Goal: Task Accomplishment & Management: Manage account settings

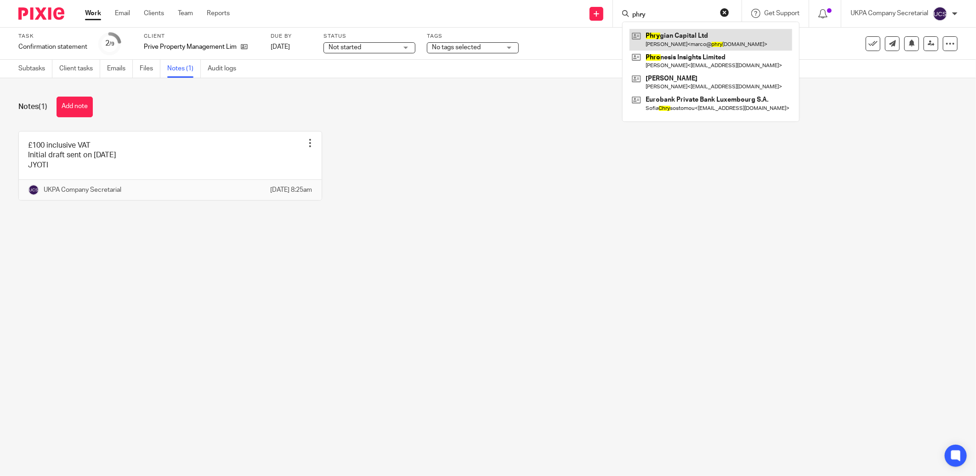
type input "phry"
click at [676, 39] on link at bounding box center [711, 39] width 163 height 21
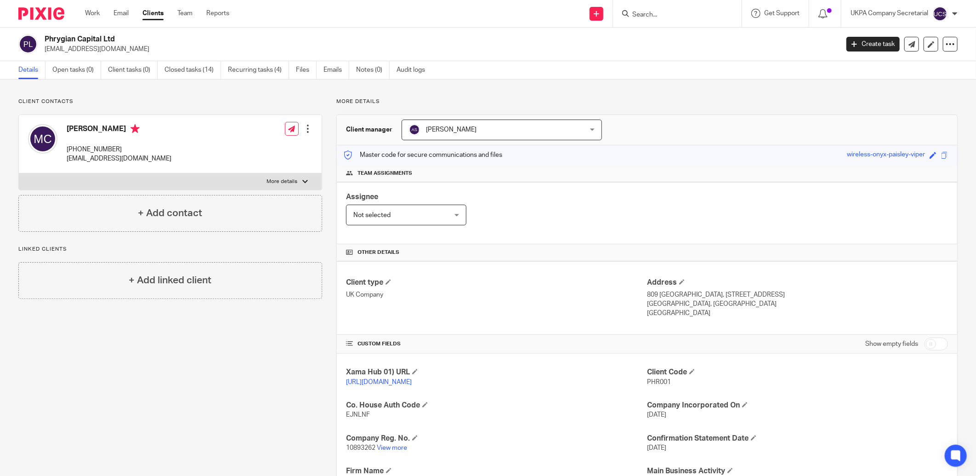
click at [662, 15] on input "Search" at bounding box center [673, 15] width 83 height 8
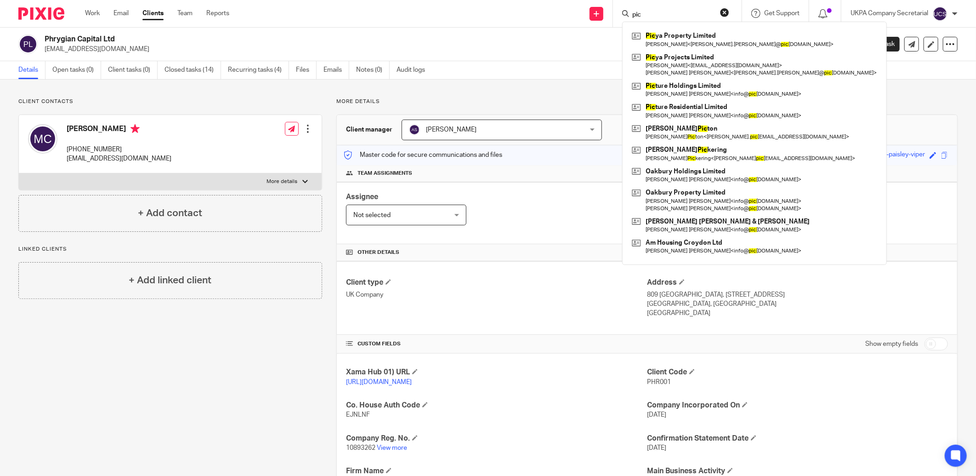
type input "pic"
click at [538, 330] on div "Client type UK Company Address 809 Salisbury House, 29 Finsbury Circus London, …" at bounding box center [647, 298] width 621 height 74
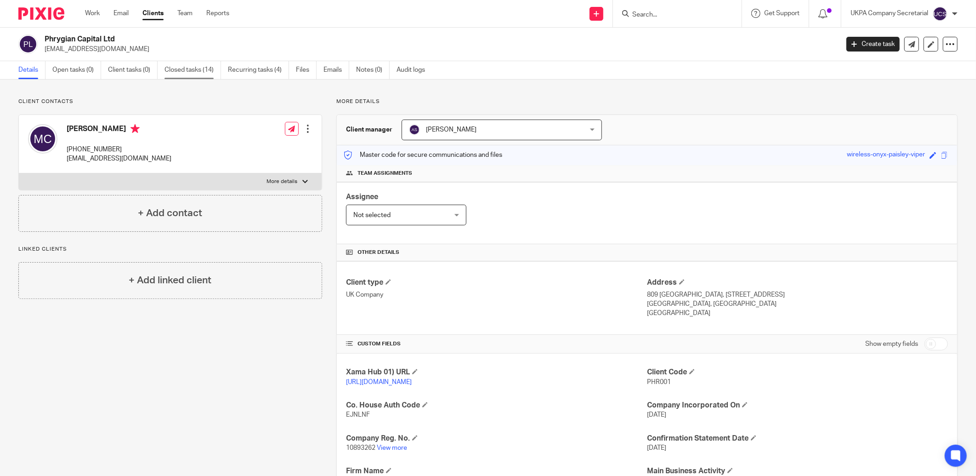
click at [173, 69] on link "Closed tasks (14)" at bounding box center [193, 70] width 57 height 18
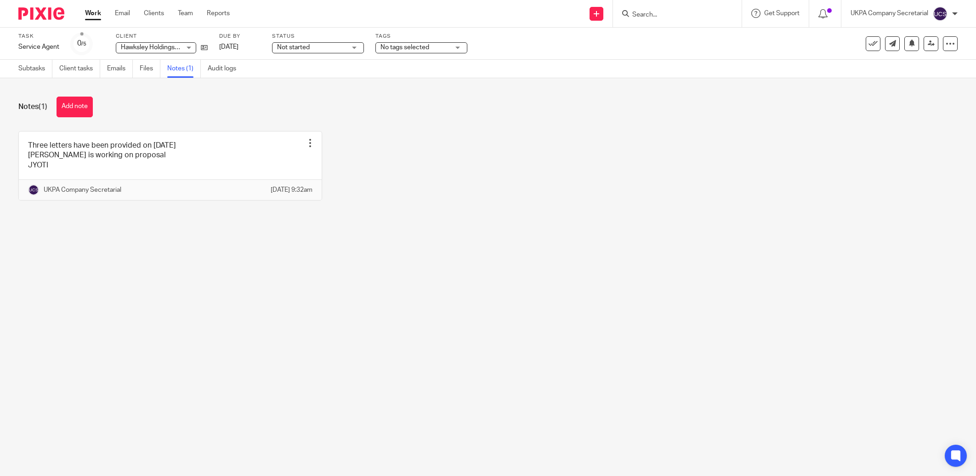
click at [642, 12] on input "Search" at bounding box center [673, 15] width 83 height 8
type input "lbs"
click at [672, 43] on link at bounding box center [758, 39] width 257 height 21
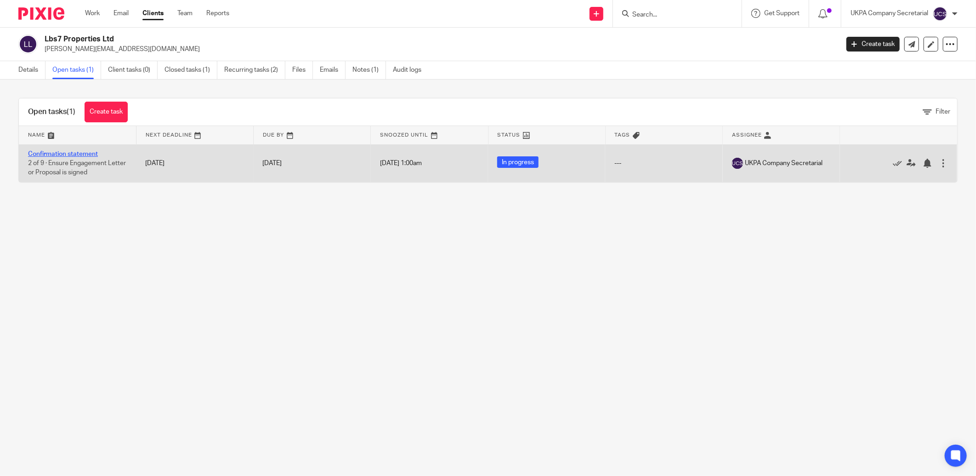
click at [76, 154] on link "Confirmation statement" at bounding box center [63, 154] width 70 height 6
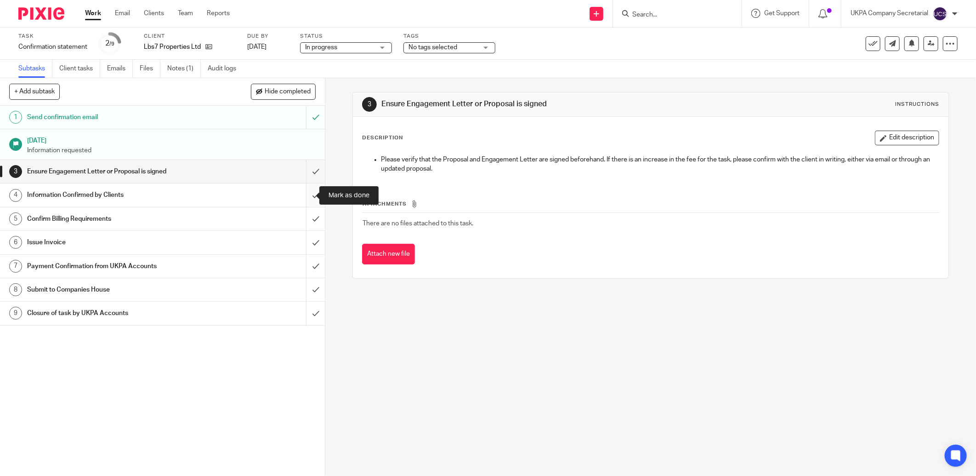
click at [307, 195] on input "submit" at bounding box center [162, 194] width 325 height 23
click at [183, 71] on link "Notes (1)" at bounding box center [184, 69] width 34 height 18
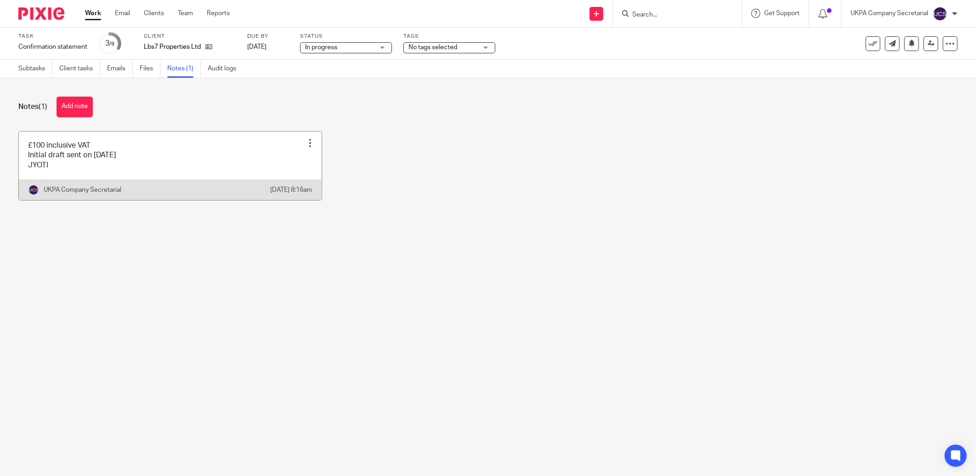
click at [146, 165] on link at bounding box center [170, 165] width 303 height 68
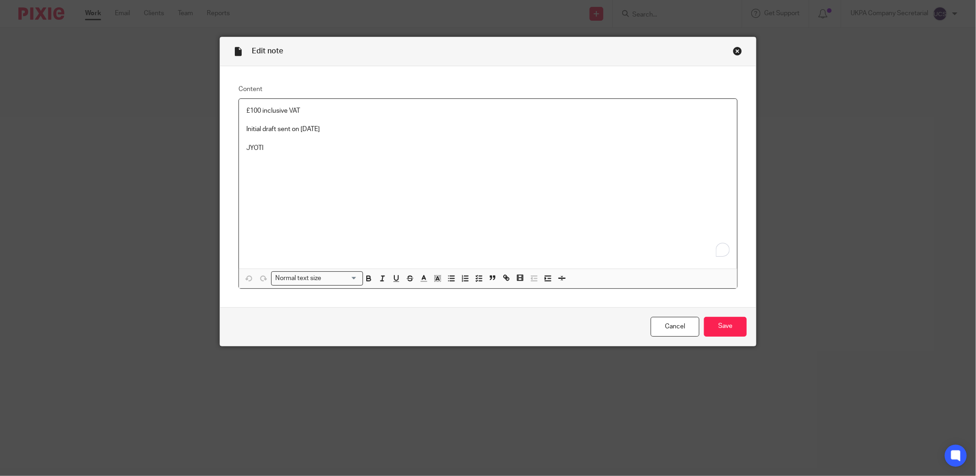
drag, startPoint x: 324, startPoint y: 130, endPoint x: 359, endPoint y: 124, distance: 35.4
click at [352, 129] on p "Initial draft sent on 15.08.2025" at bounding box center [488, 129] width 484 height 9
click at [714, 325] on input "Save" at bounding box center [725, 327] width 43 height 20
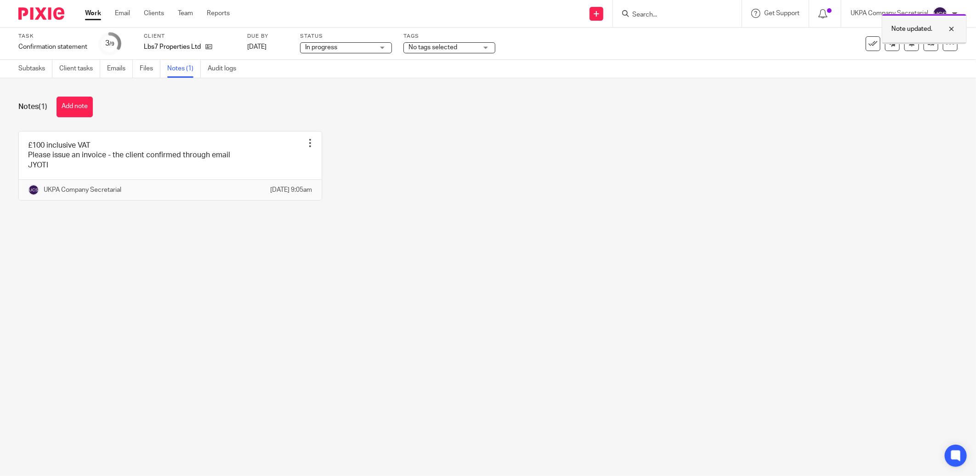
click at [952, 29] on div at bounding box center [945, 28] width 25 height 11
click at [928, 44] on icon at bounding box center [931, 43] width 7 height 7
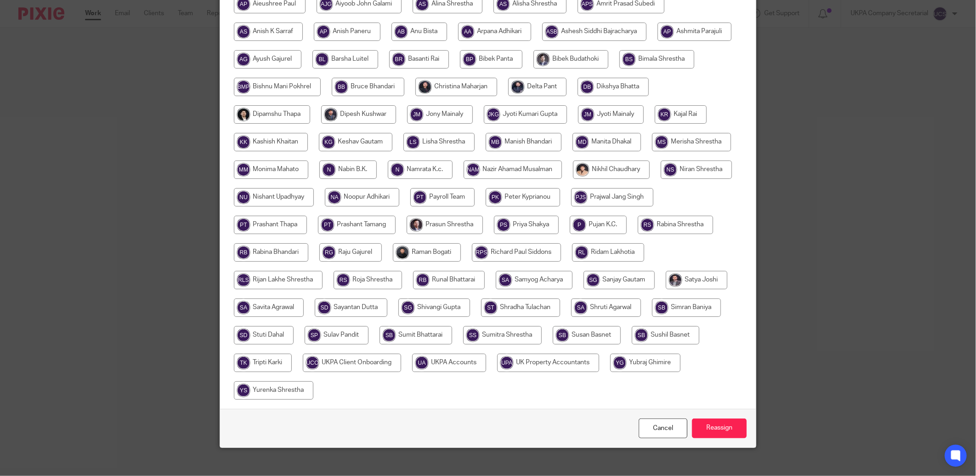
scroll to position [181, 0]
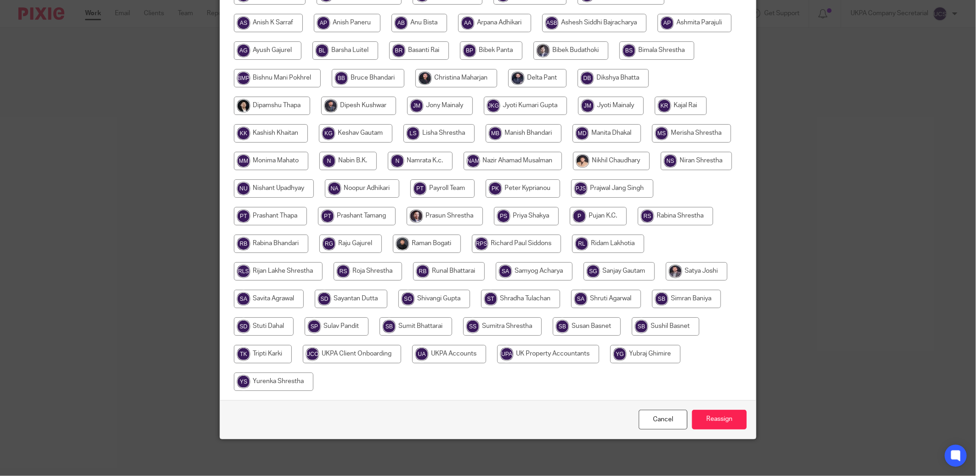
click at [486, 357] on input "radio" at bounding box center [449, 354] width 74 height 18
radio input "true"
click at [697, 416] on input "Reassign" at bounding box center [719, 420] width 55 height 20
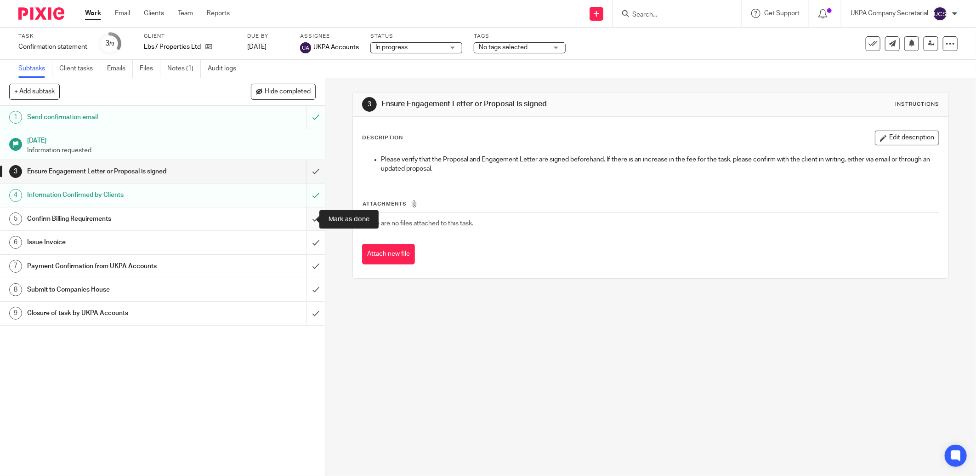
drag, startPoint x: 305, startPoint y: 221, endPoint x: 305, endPoint y: 227, distance: 6.0
click at [305, 221] on input "submit" at bounding box center [162, 218] width 325 height 23
click at [685, 12] on input "Search" at bounding box center [673, 15] width 83 height 8
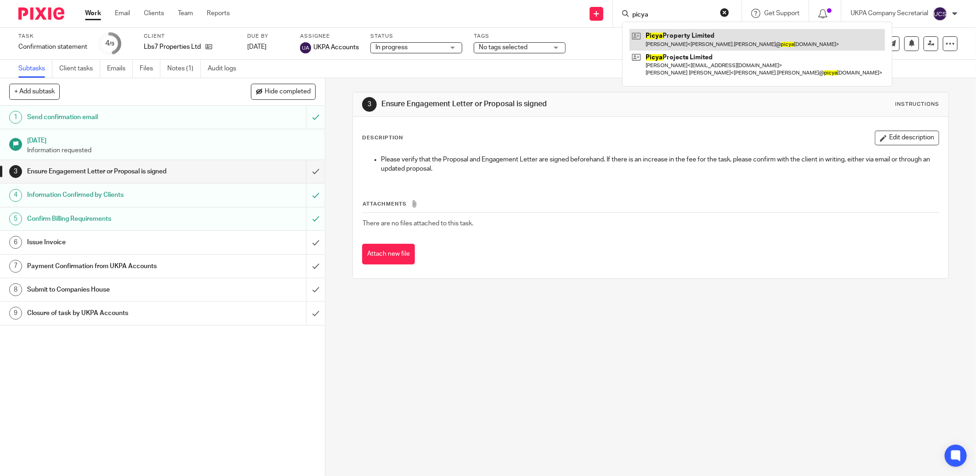
type input "picya"
click at [681, 36] on link at bounding box center [758, 39] width 256 height 21
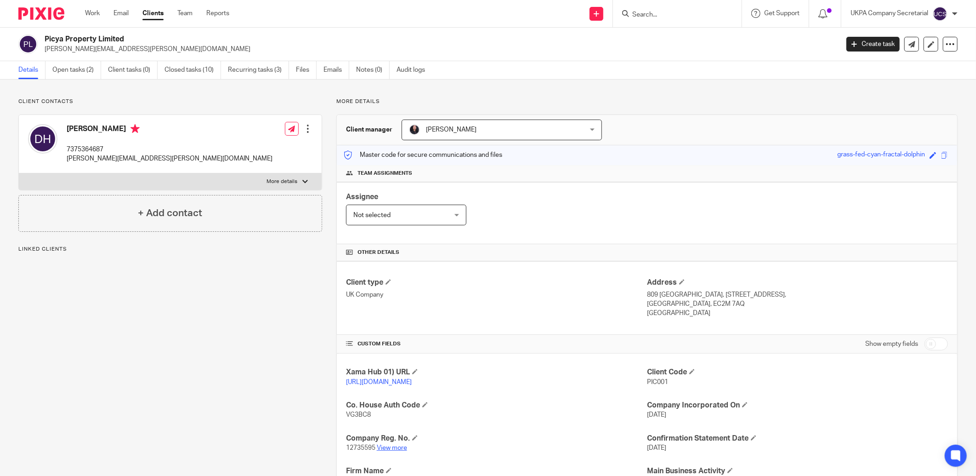
click at [397, 445] on link "View more" at bounding box center [392, 447] width 30 height 6
click at [67, 67] on link "Open tasks (2)" at bounding box center [76, 70] width 49 height 18
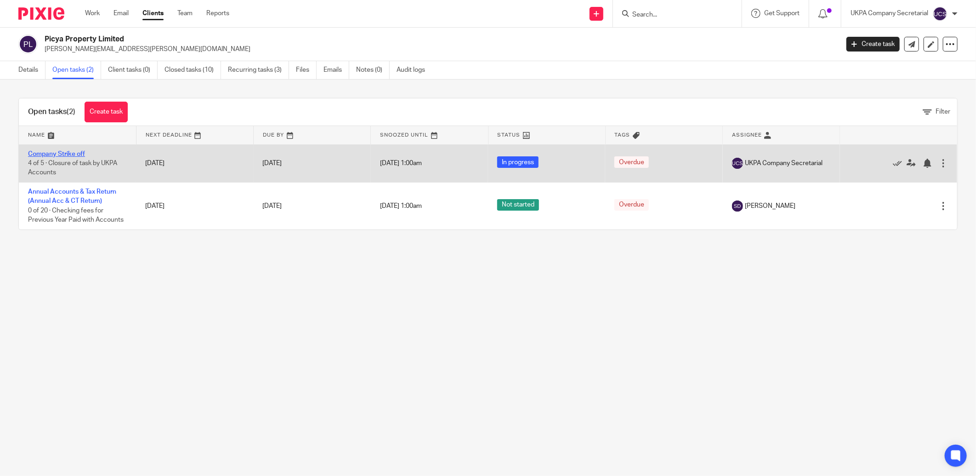
click at [66, 151] on link "Company Strike off" at bounding box center [56, 154] width 57 height 6
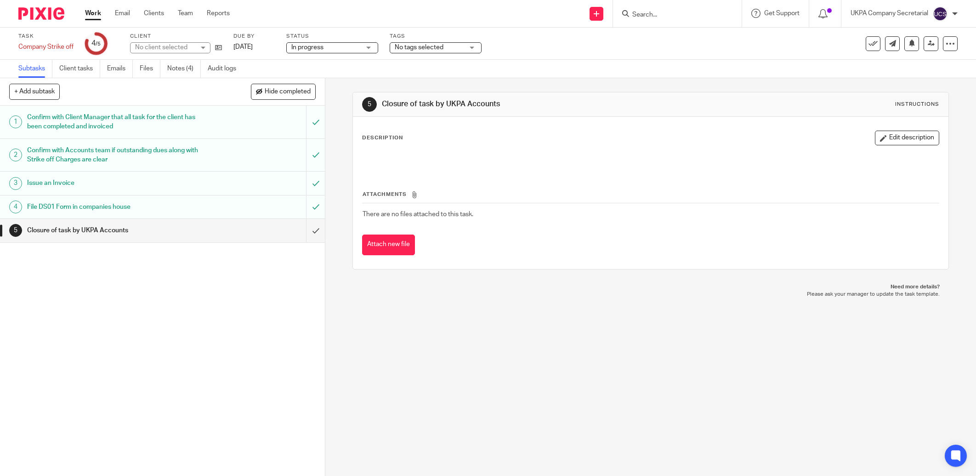
click at [182, 67] on link "Notes (4)" at bounding box center [184, 69] width 34 height 18
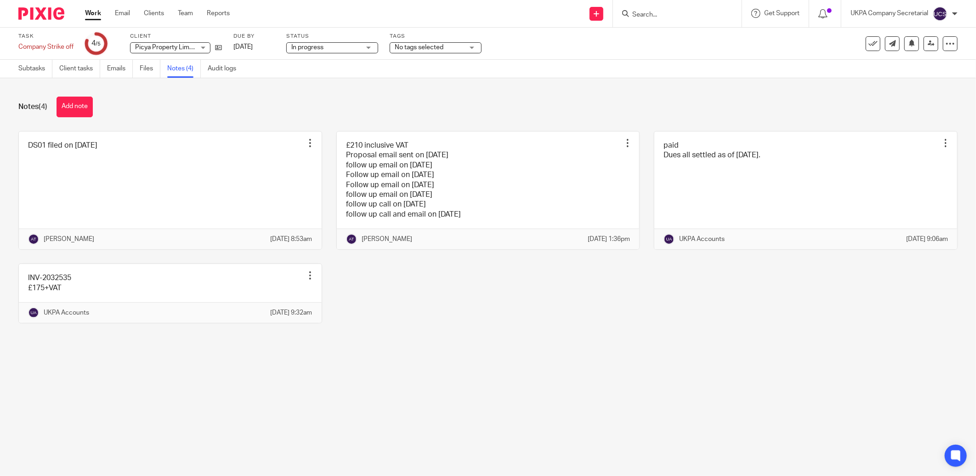
click at [51, 12] on img at bounding box center [41, 13] width 46 height 12
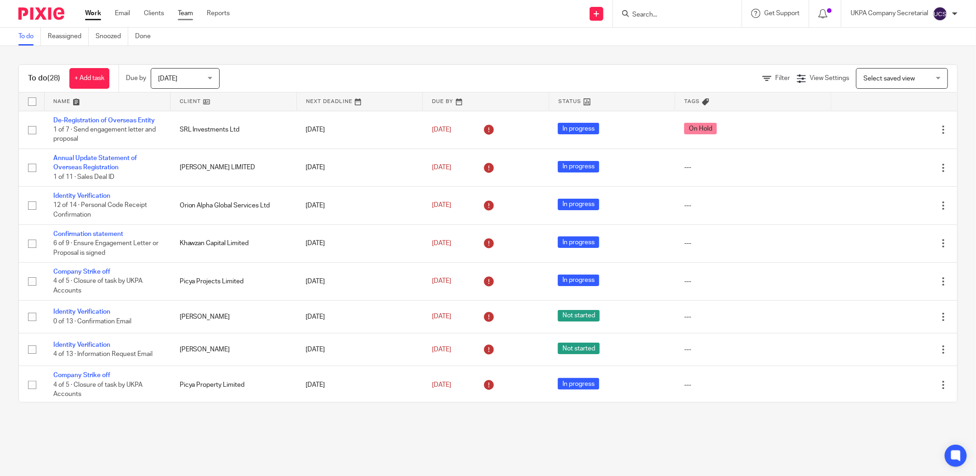
click at [183, 11] on link "Team" at bounding box center [185, 13] width 15 height 9
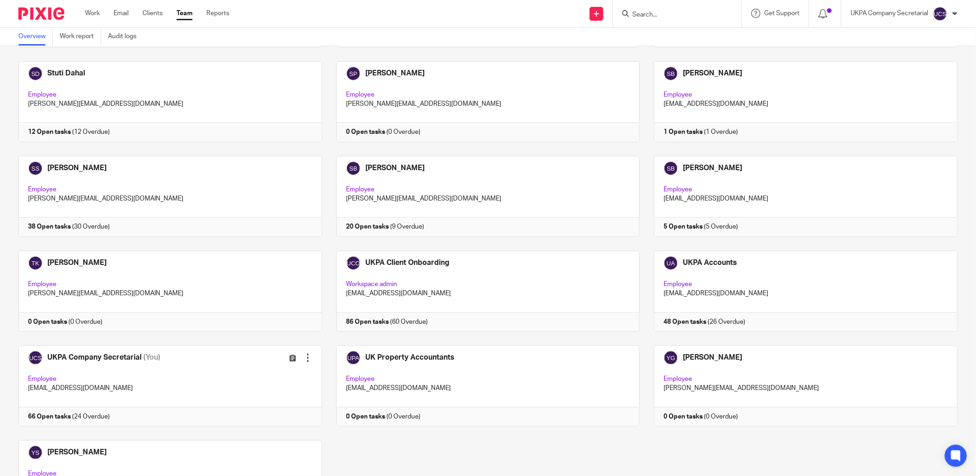
scroll to position [2393, 0]
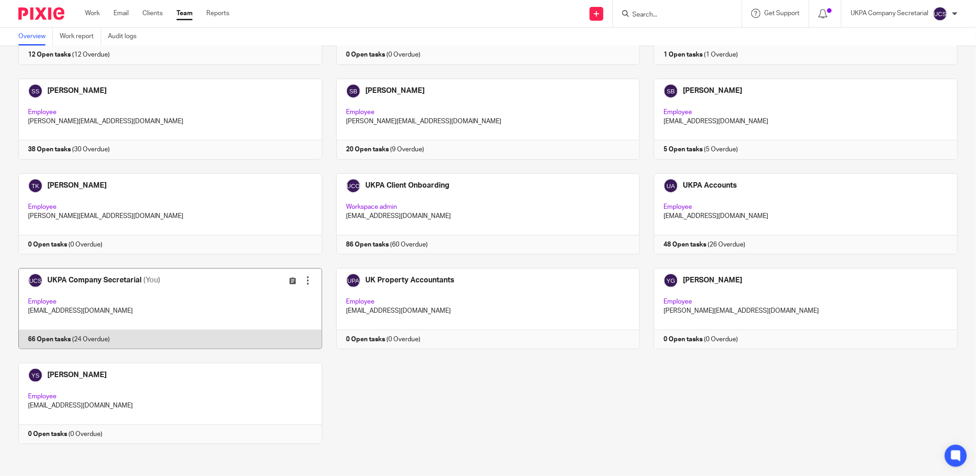
click at [97, 302] on link at bounding box center [163, 308] width 318 height 81
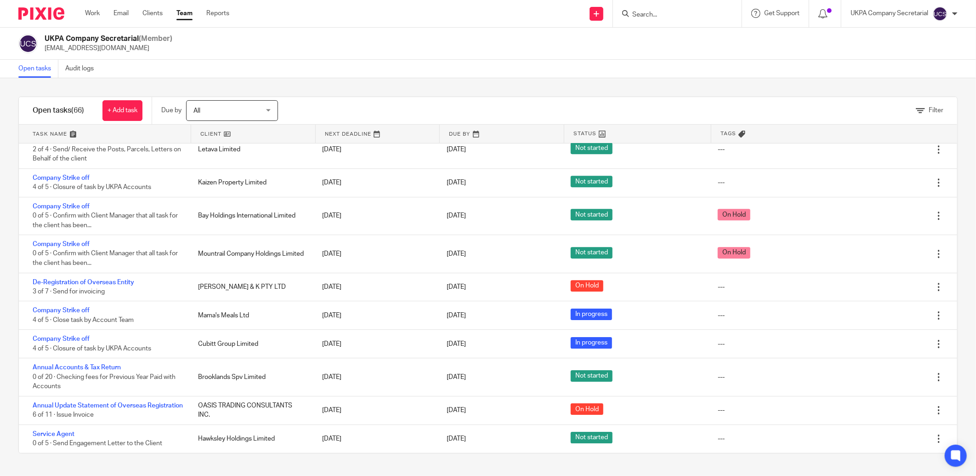
scroll to position [1882, 0]
click at [639, 12] on input "Search" at bounding box center [673, 15] width 83 height 8
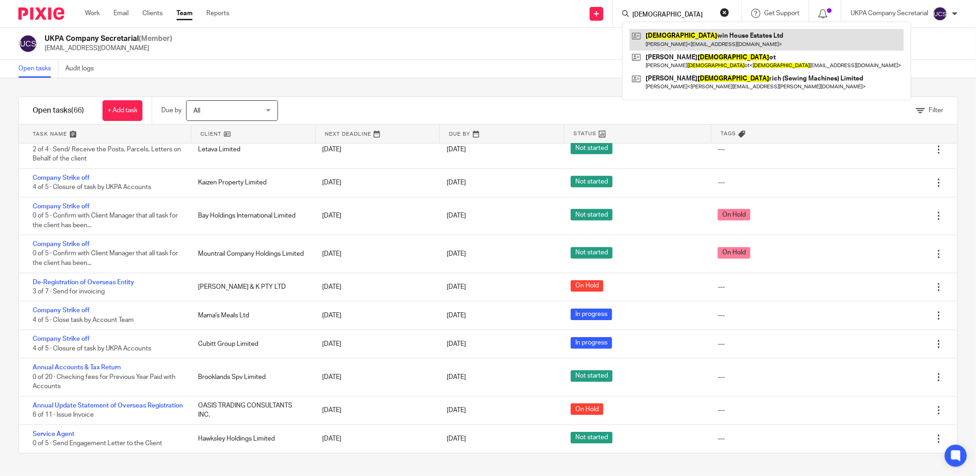
type input "god"
click at [653, 44] on link at bounding box center [767, 39] width 274 height 21
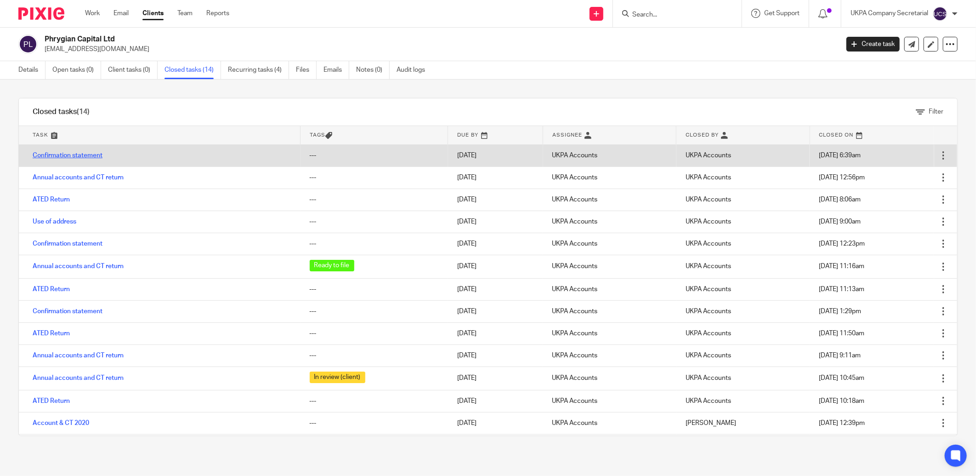
click at [85, 154] on link "Confirmation statement" at bounding box center [68, 155] width 70 height 6
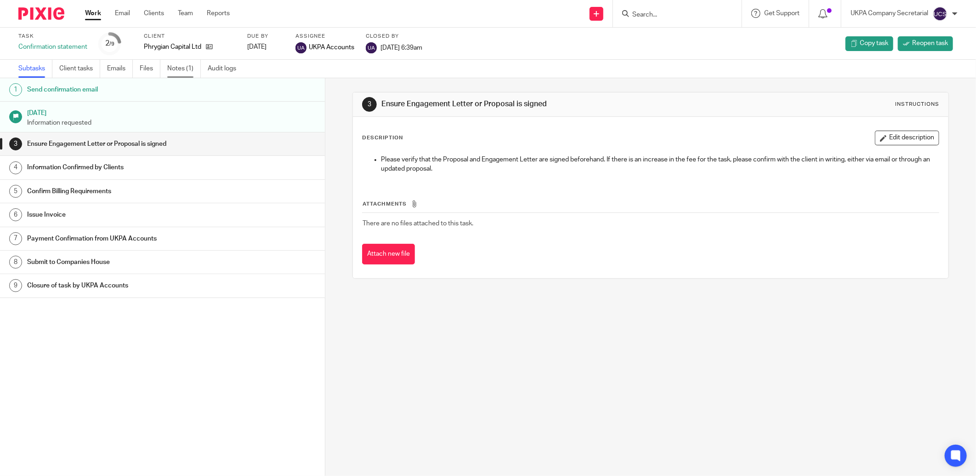
click at [173, 68] on link "Notes (1)" at bounding box center [184, 69] width 34 height 18
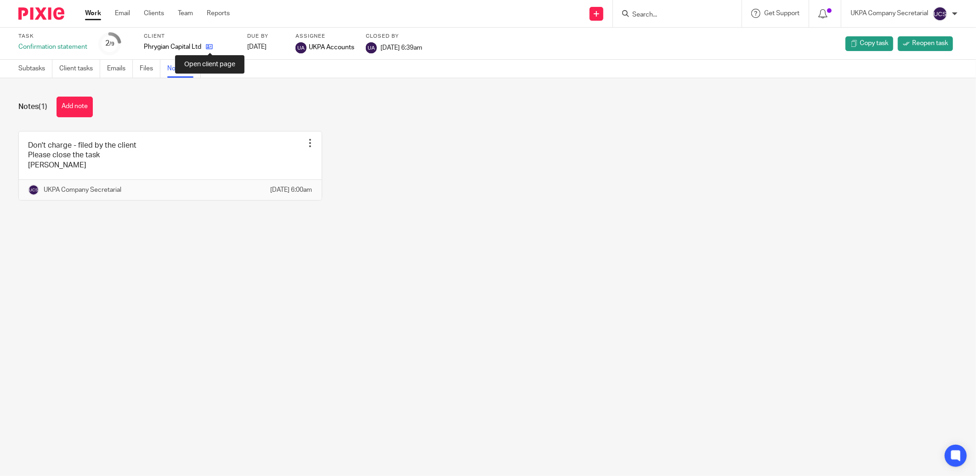
click at [209, 45] on icon at bounding box center [209, 46] width 7 height 7
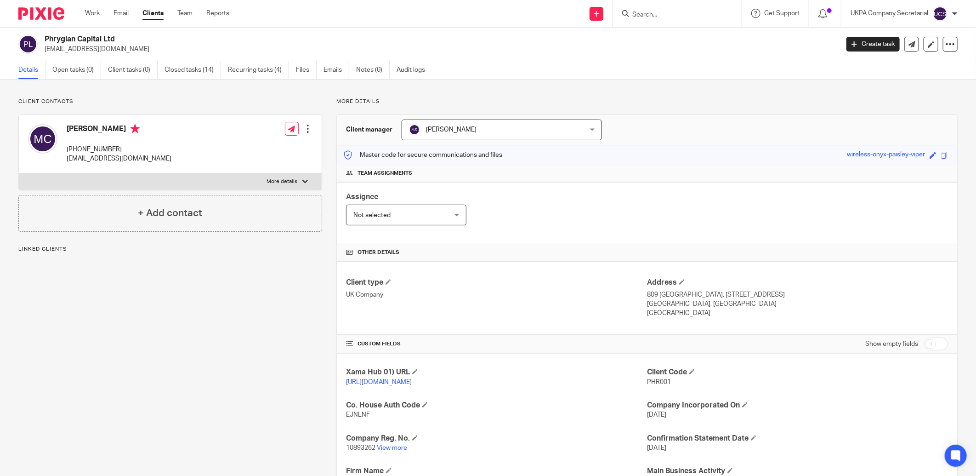
click at [191, 69] on link "Closed tasks (14)" at bounding box center [193, 70] width 57 height 18
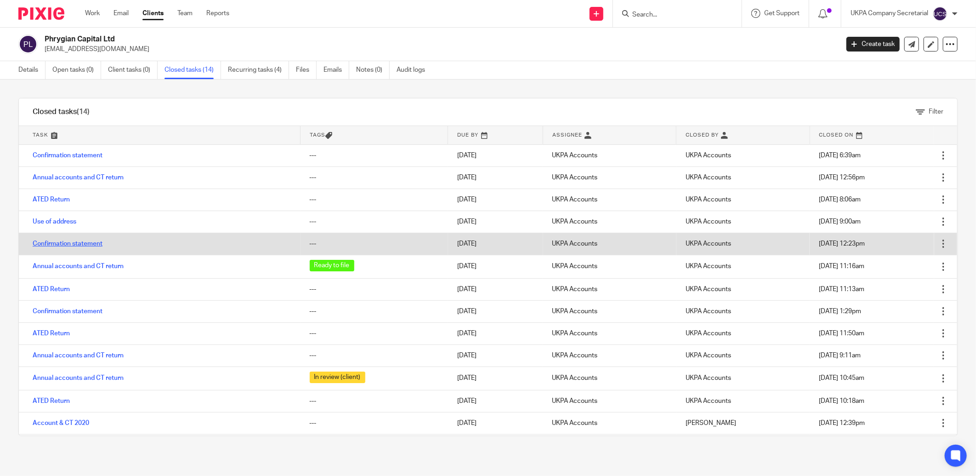
click at [83, 244] on link "Confirmation statement" at bounding box center [68, 243] width 70 height 6
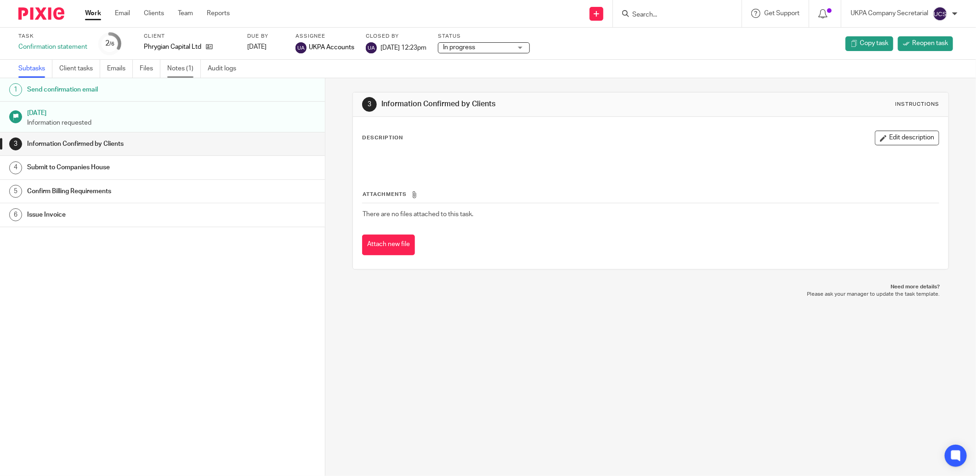
click at [182, 68] on link "Notes (1)" at bounding box center [184, 69] width 34 height 18
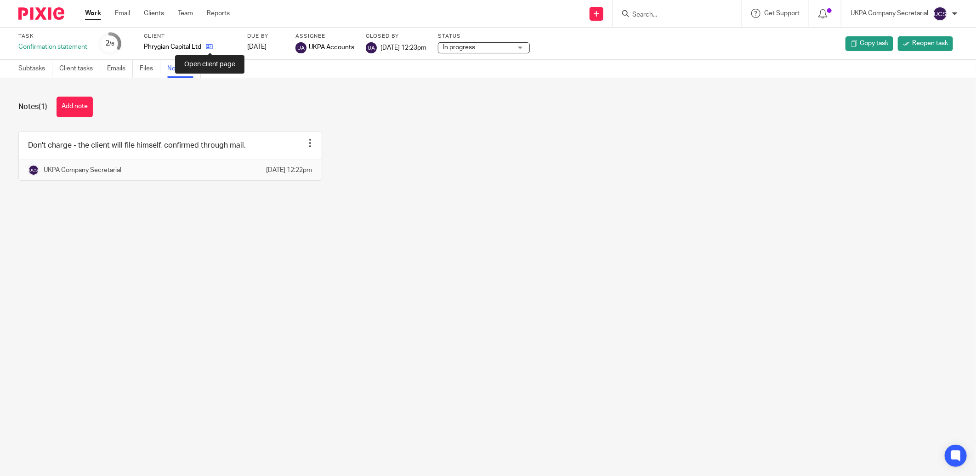
click at [212, 48] on icon at bounding box center [209, 46] width 7 height 7
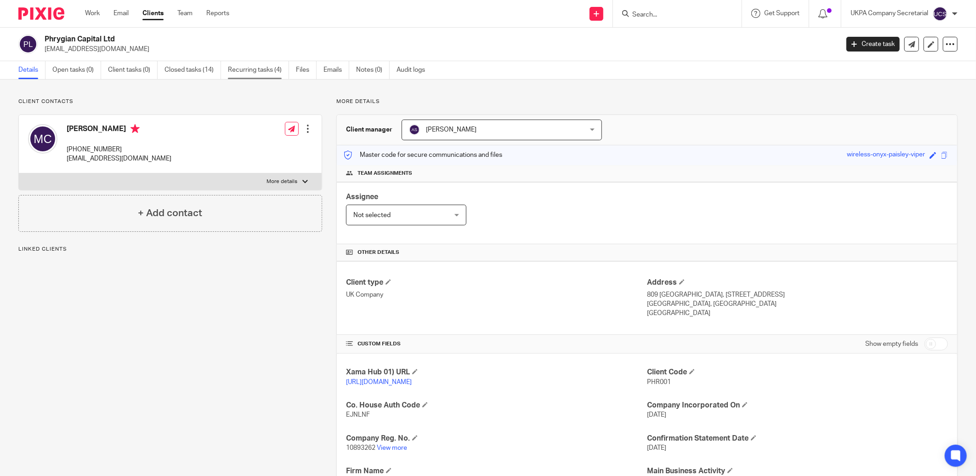
click at [251, 68] on link "Recurring tasks (4)" at bounding box center [258, 70] width 61 height 18
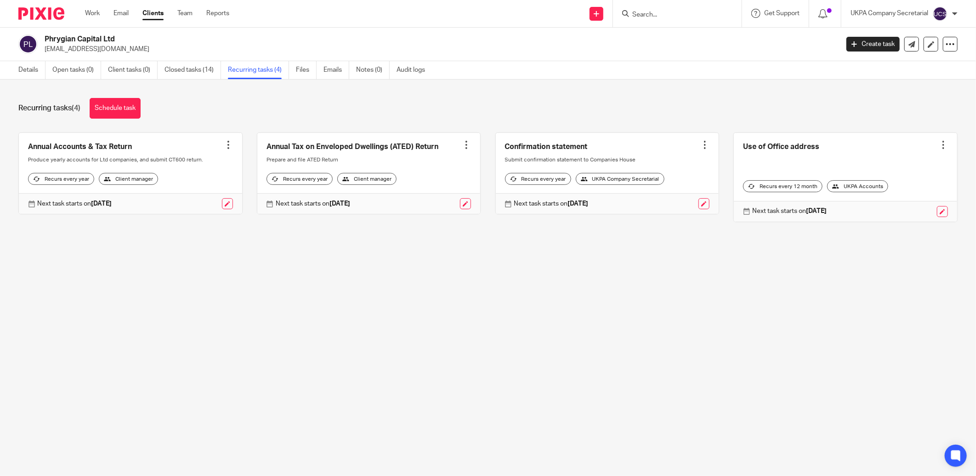
drag, startPoint x: 45, startPoint y: 39, endPoint x: 124, endPoint y: 37, distance: 79.5
click at [124, 37] on h2 "Phrygian Capital Ltd" at bounding box center [360, 39] width 631 height 10
copy h2 "Phrygian Capital Ltd"
click at [228, 277] on main "Phrygian Capital Ltd marco@phrygiancapital.com Create task Update from Companie…" at bounding box center [488, 238] width 976 height 476
click at [667, 16] on input "Search" at bounding box center [673, 15] width 83 height 8
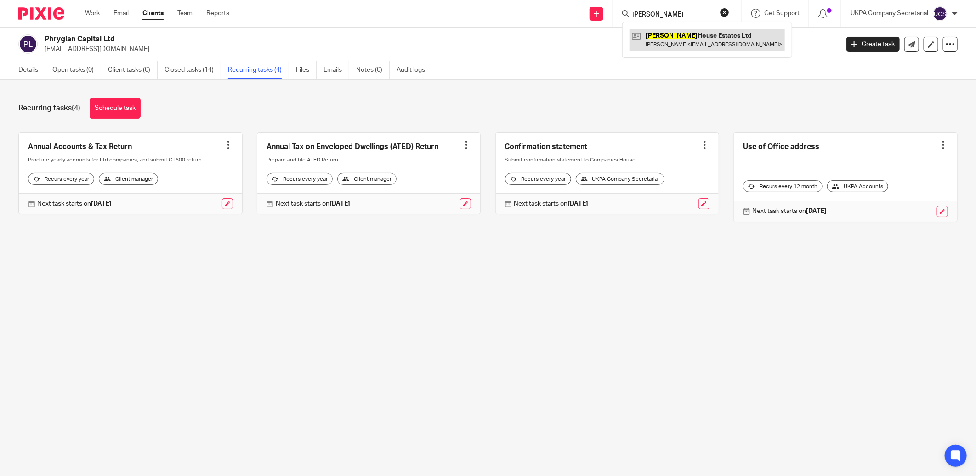
type input "godwin"
click at [707, 38] on link at bounding box center [707, 39] width 155 height 21
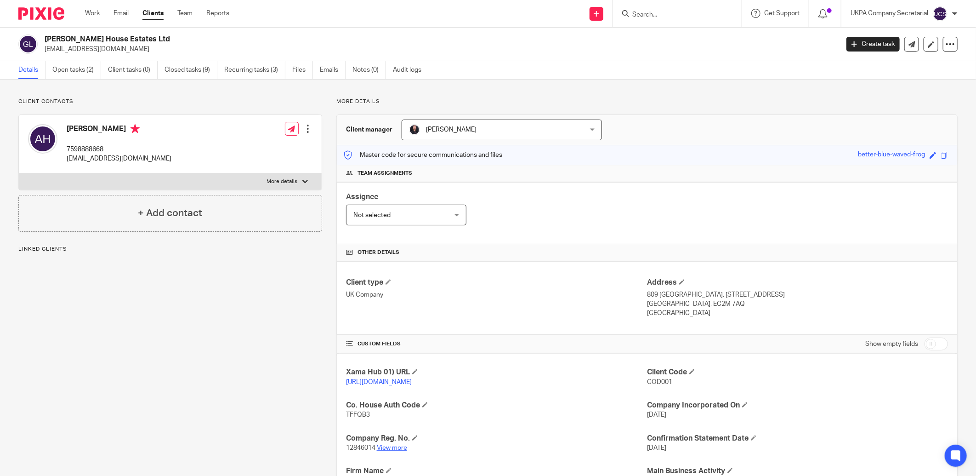
click at [387, 449] on link "View more" at bounding box center [392, 447] width 30 height 6
drag, startPoint x: 44, startPoint y: 40, endPoint x: 143, endPoint y: 41, distance: 98.8
click at [143, 41] on h2 "Godwin House Estates Ltd" at bounding box center [360, 39] width 631 height 10
copy h2 "Godwin House Estates Ltd"
drag, startPoint x: 516, startPoint y: 283, endPoint x: 243, endPoint y: 115, distance: 320.5
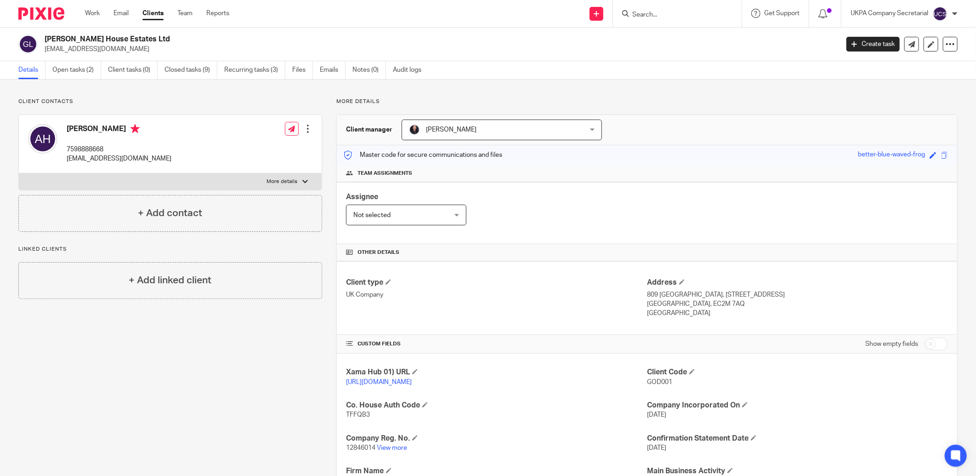
click at [516, 283] on h4 "Client type" at bounding box center [496, 283] width 301 height 10
drag, startPoint x: 43, startPoint y: 48, endPoint x: 125, endPoint y: 51, distance: 81.4
click at [125, 51] on div "Godwin House Estates Ltd info@hussongroup.com" at bounding box center [425, 43] width 814 height 19
copy p "info@hussongroup.com"
click at [530, 232] on div "Assignee Not selected Not selected Not selected Aarshika Awale Aayush Niraula A…" at bounding box center [647, 213] width 621 height 62
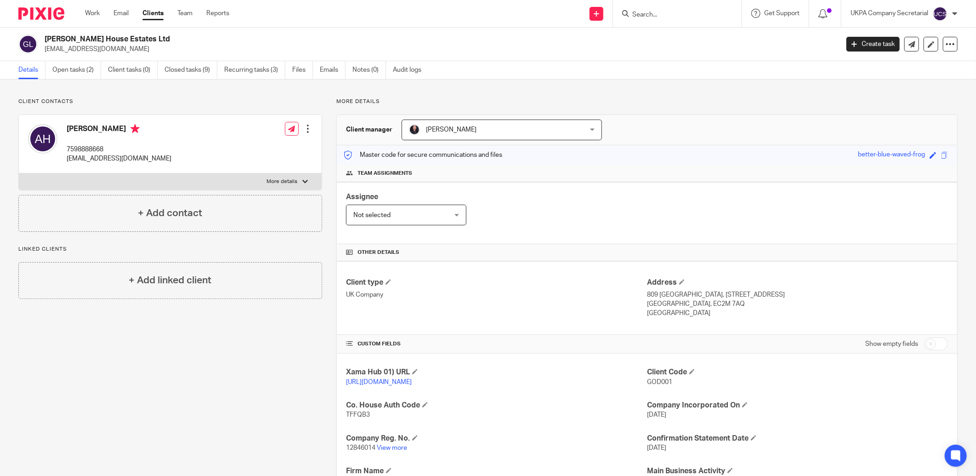
click at [666, 17] on input "Search" at bounding box center [673, 15] width 83 height 8
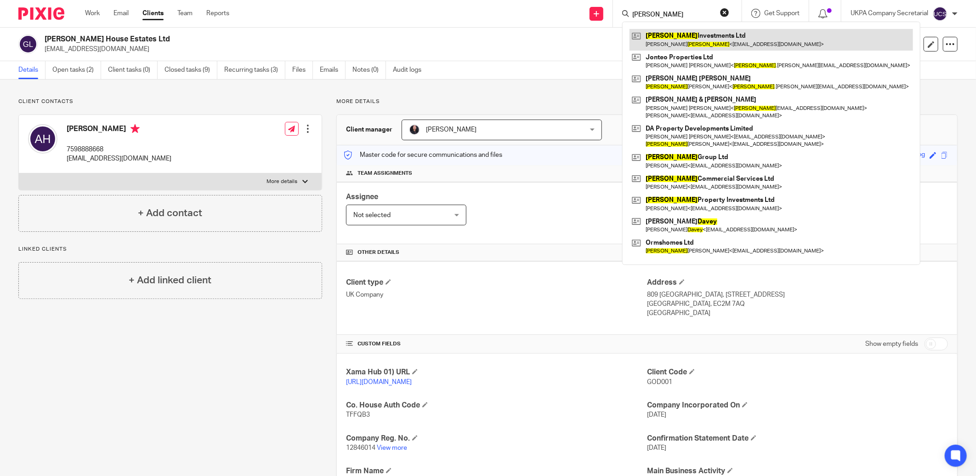
type input "dave"
click at [703, 38] on link at bounding box center [772, 39] width 284 height 21
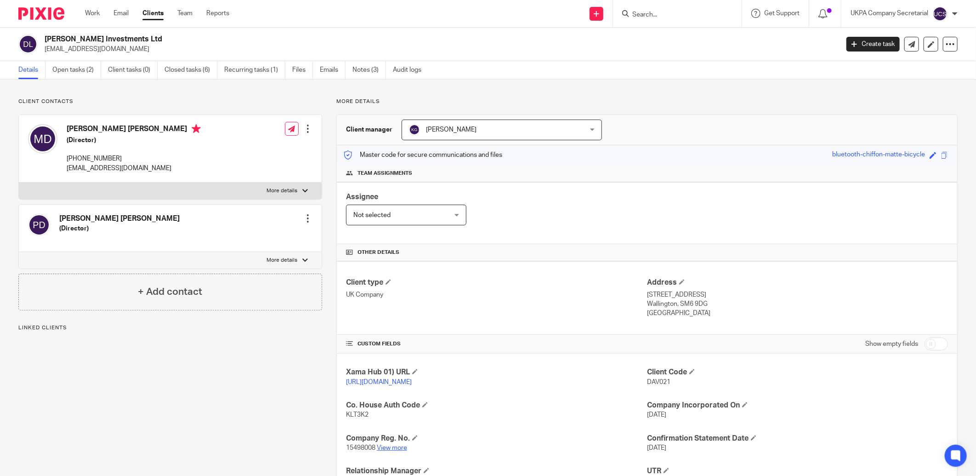
drag, startPoint x: 0, startPoint y: 0, endPoint x: 399, endPoint y: 450, distance: 600.7
click at [399, 450] on link "View more" at bounding box center [392, 447] width 30 height 6
click at [363, 70] on link "Notes (3)" at bounding box center [370, 70] width 34 height 18
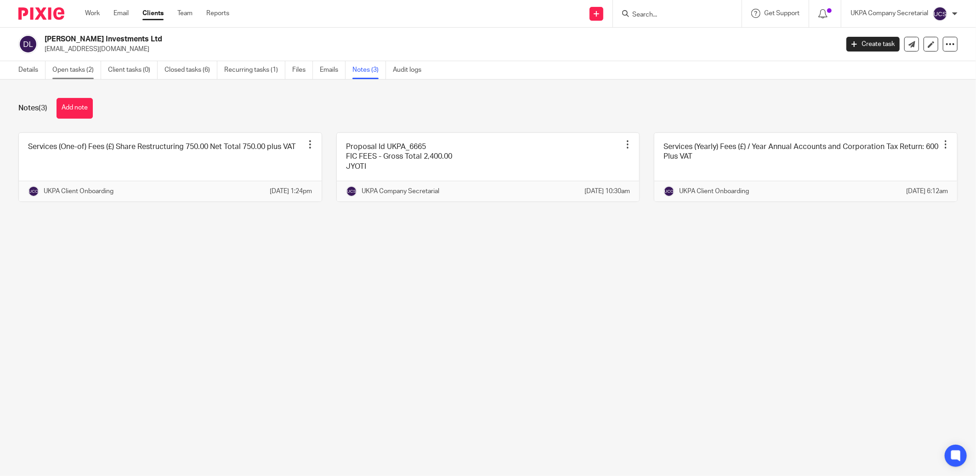
click at [67, 67] on link "Open tasks (2)" at bounding box center [76, 70] width 49 height 18
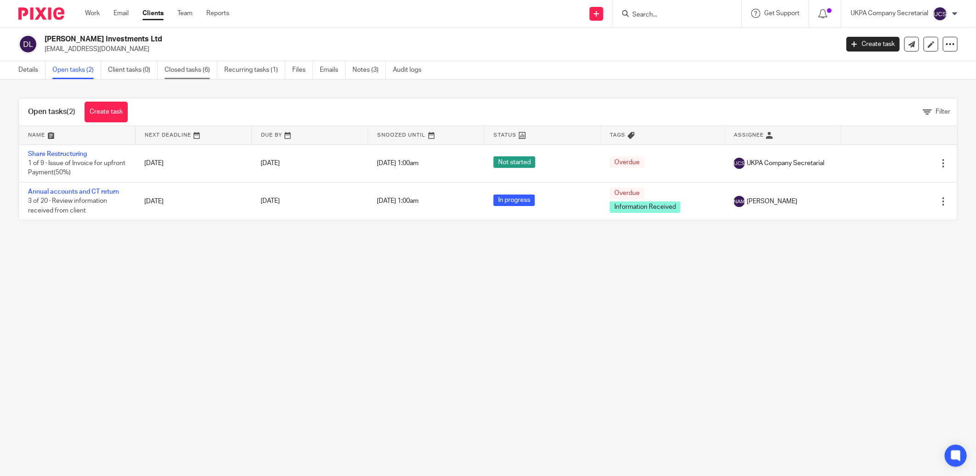
click at [185, 68] on link "Closed tasks (6)" at bounding box center [191, 70] width 53 height 18
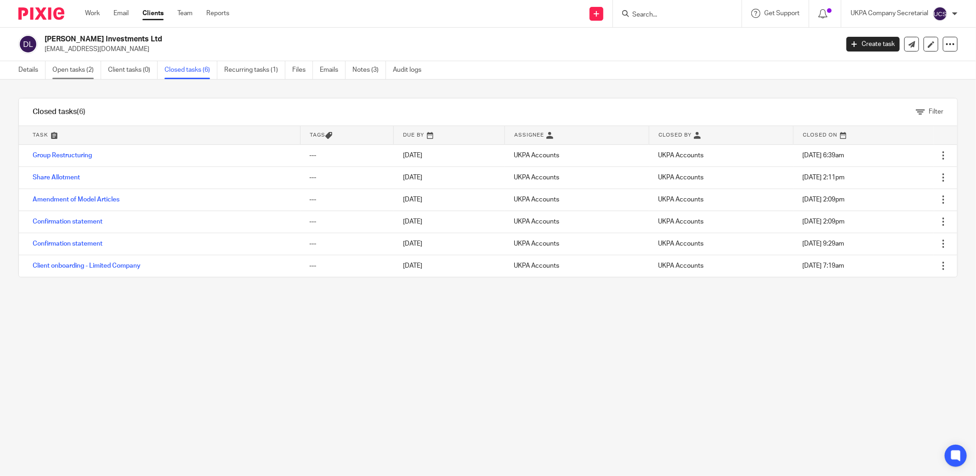
click at [74, 68] on link "Open tasks (2)" at bounding box center [76, 70] width 49 height 18
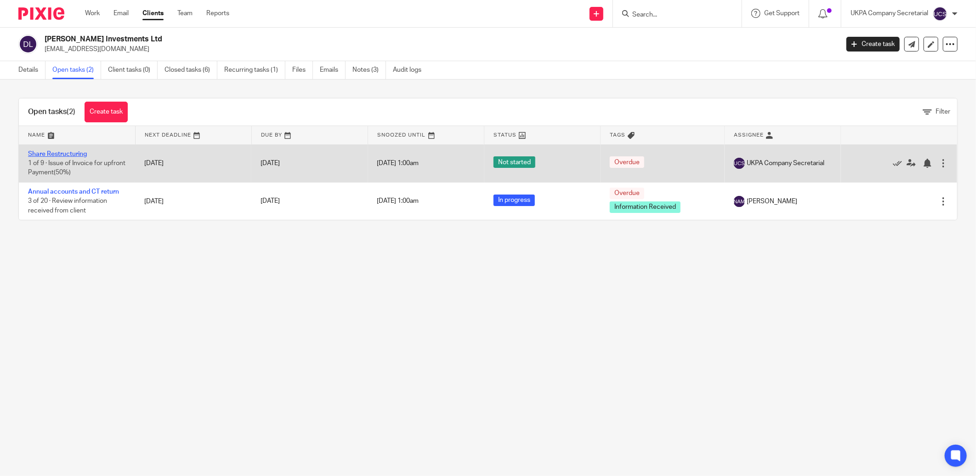
click at [50, 154] on link "Share Restructuring" at bounding box center [57, 154] width 59 height 6
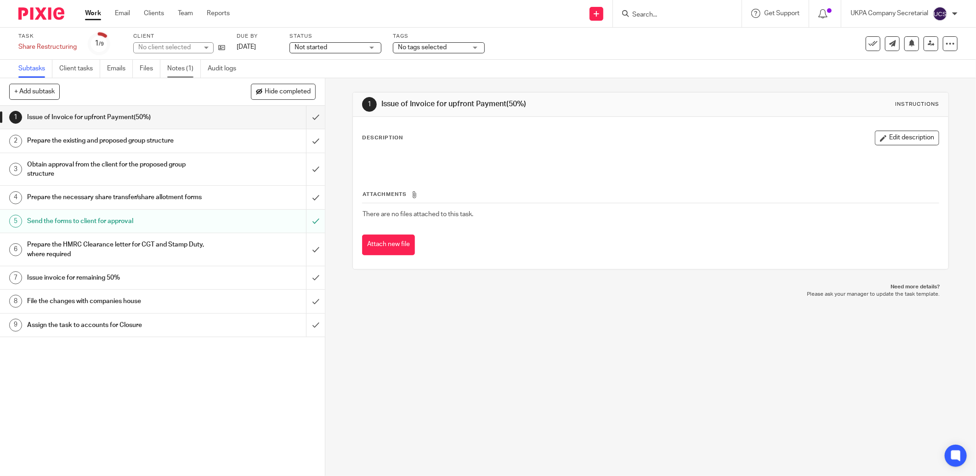
click at [172, 65] on link "Notes (1)" at bounding box center [184, 69] width 34 height 18
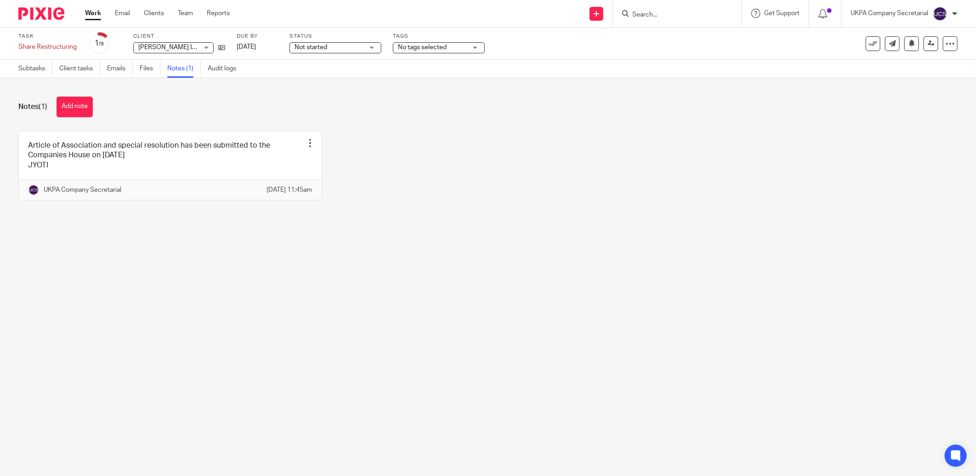
click at [659, 17] on input "Search" at bounding box center [673, 15] width 83 height 8
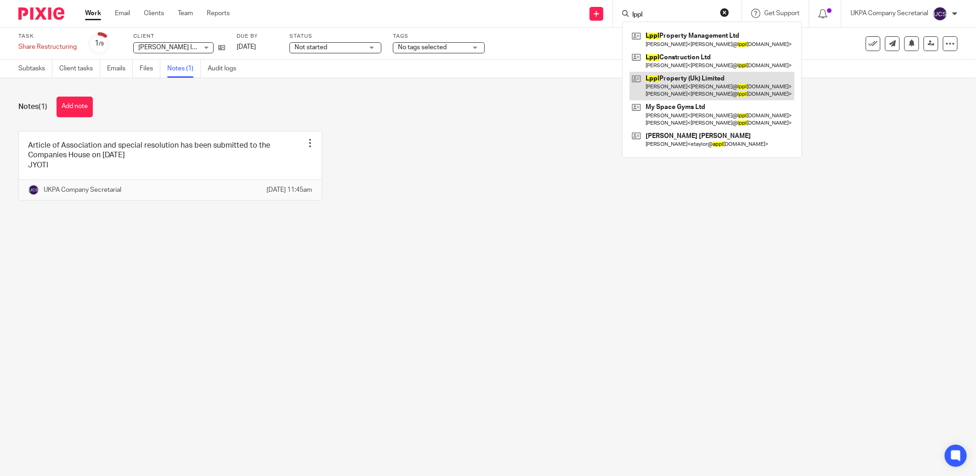
type input "lppl"
click at [678, 83] on link at bounding box center [712, 86] width 165 height 28
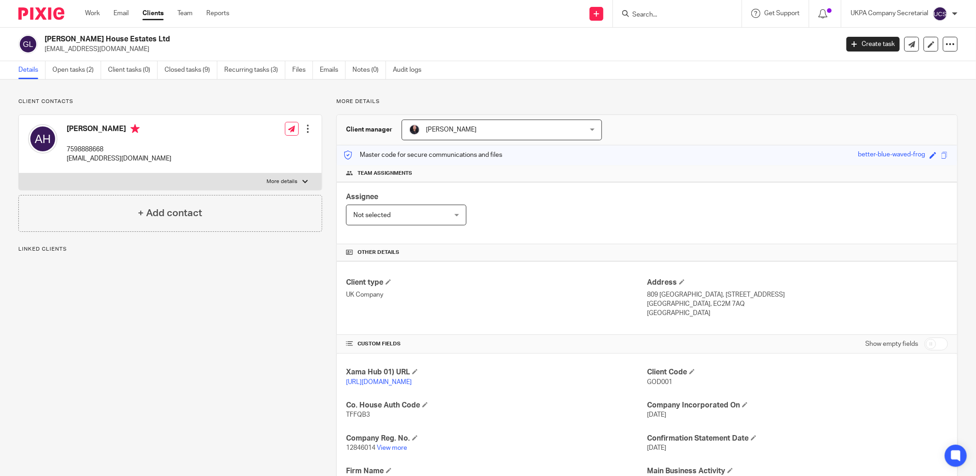
click at [74, 70] on link "Open tasks (2)" at bounding box center [76, 70] width 49 height 18
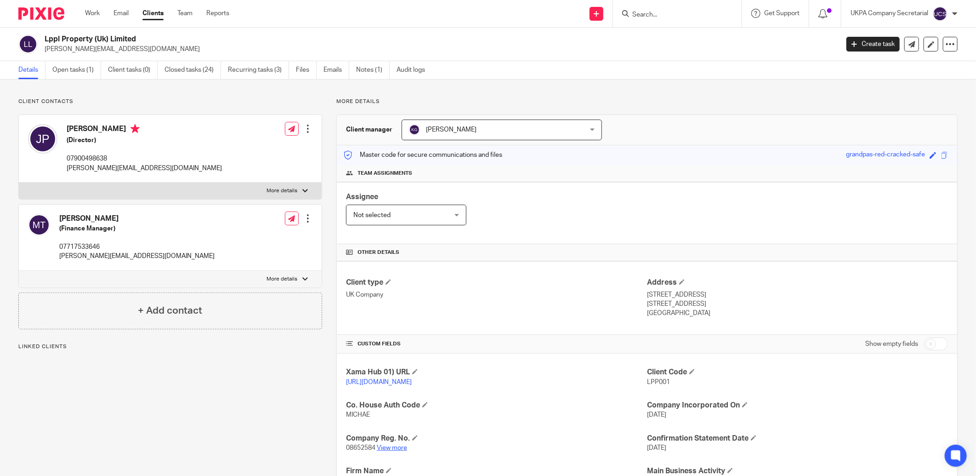
click at [393, 449] on link "View more" at bounding box center [392, 447] width 30 height 6
click at [69, 70] on link "Open tasks (1)" at bounding box center [76, 70] width 49 height 18
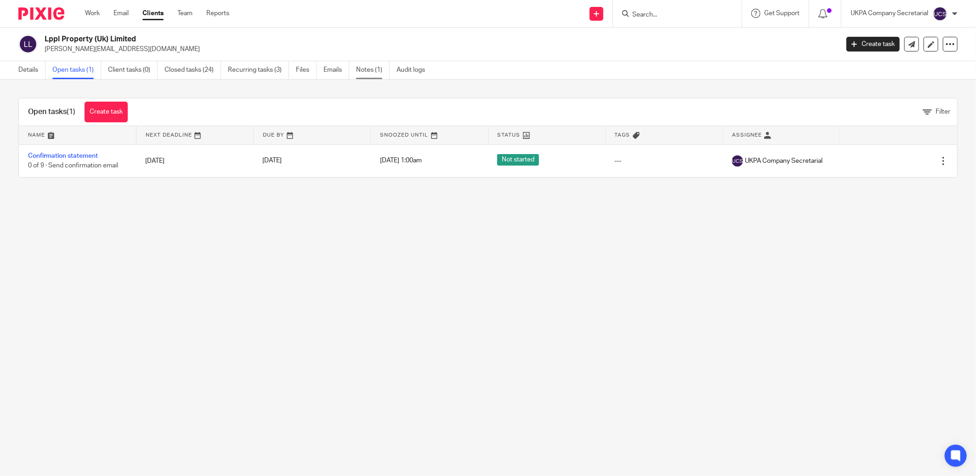
click at [374, 72] on link "Notes (1)" at bounding box center [373, 70] width 34 height 18
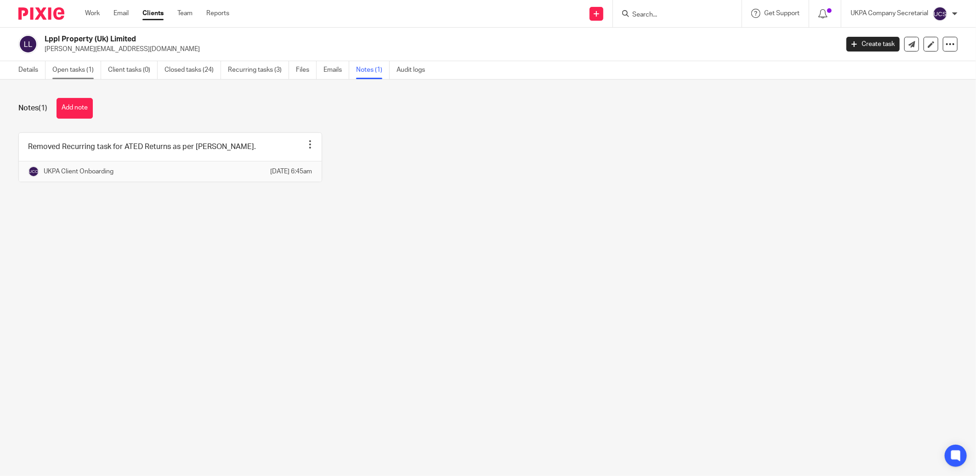
click at [76, 68] on link "Open tasks (1)" at bounding box center [76, 70] width 49 height 18
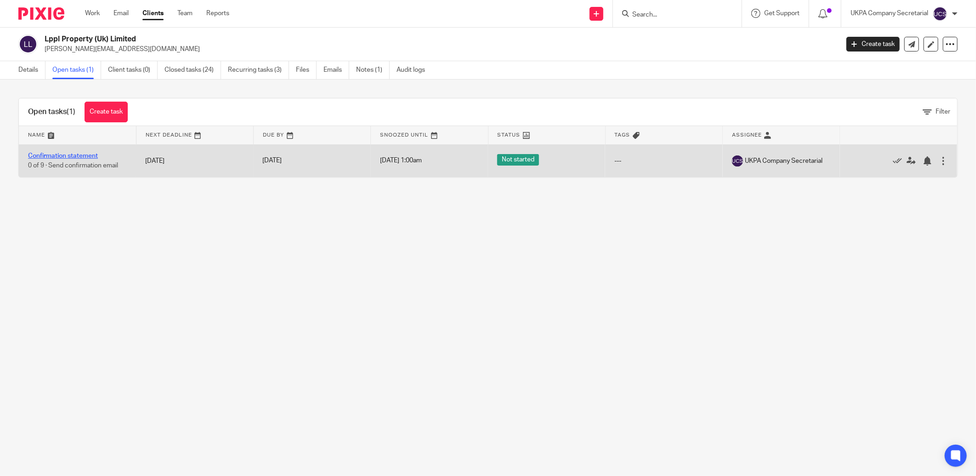
click at [70, 158] on link "Confirmation statement" at bounding box center [63, 156] width 70 height 6
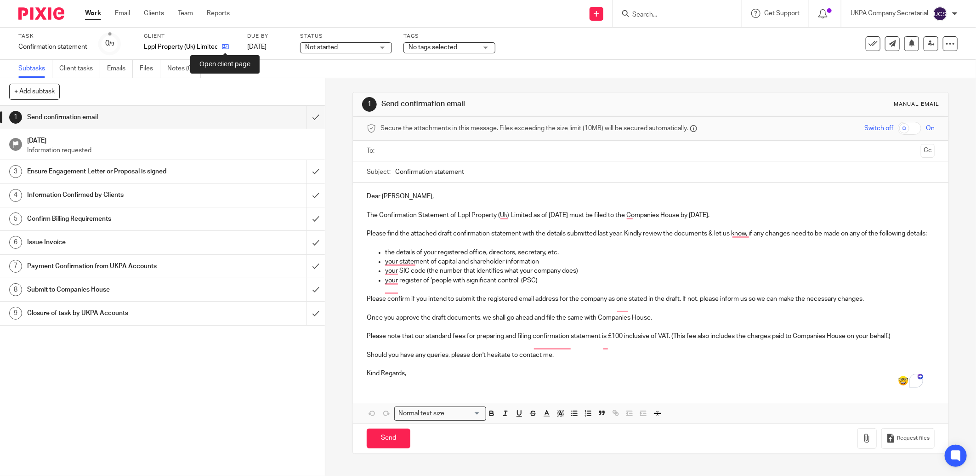
click at [222, 46] on icon at bounding box center [225, 46] width 7 height 7
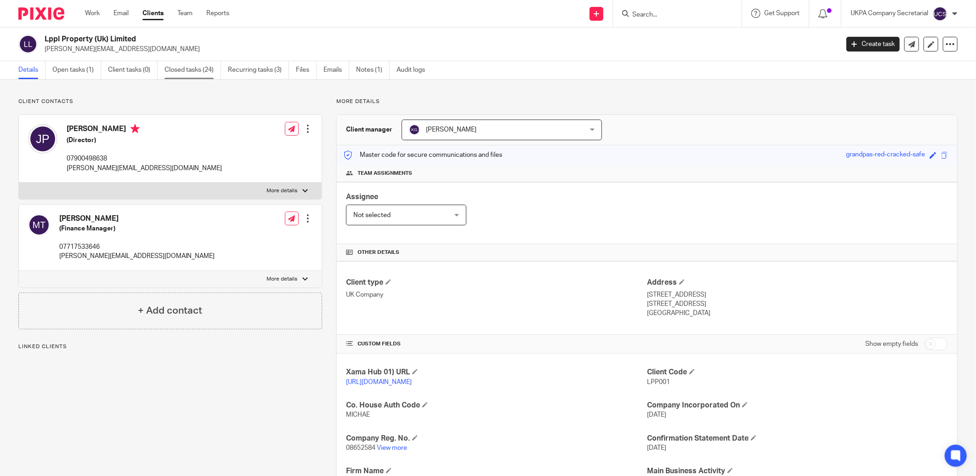
click at [196, 66] on link "Closed tasks (24)" at bounding box center [193, 70] width 57 height 18
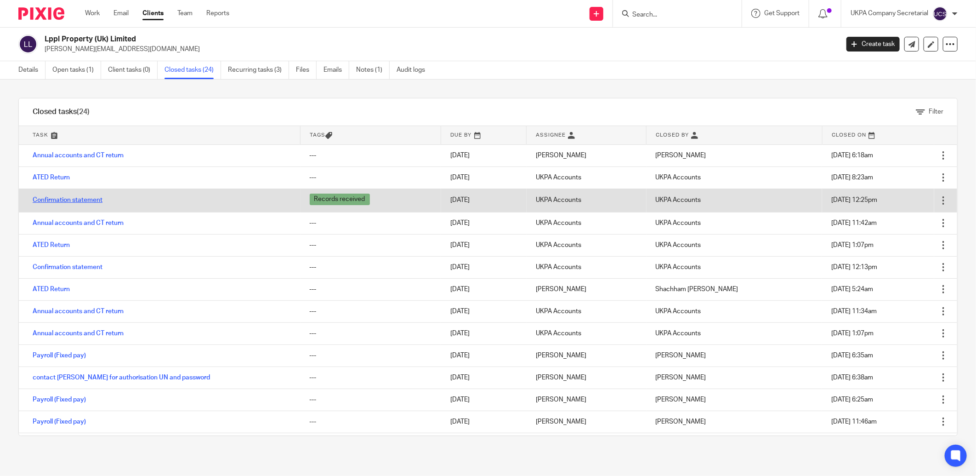
click at [86, 201] on link "Confirmation statement" at bounding box center [68, 200] width 70 height 6
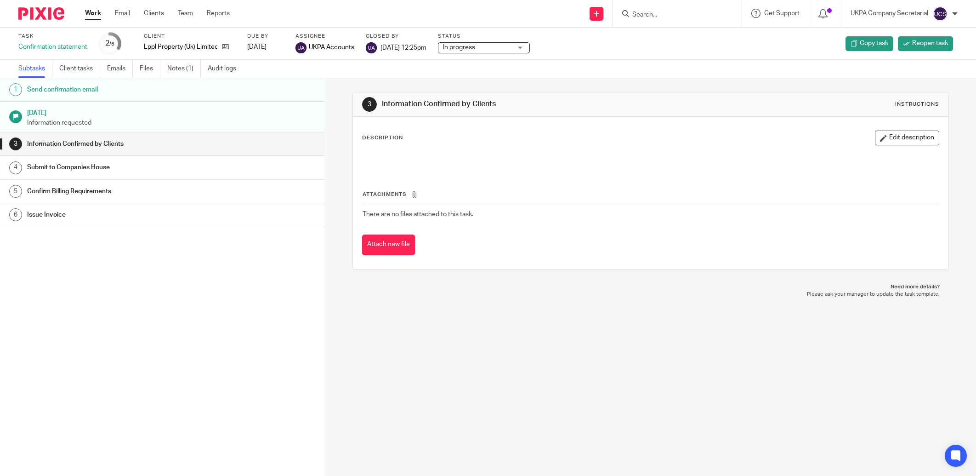
click at [173, 69] on link "Notes (1)" at bounding box center [184, 69] width 34 height 18
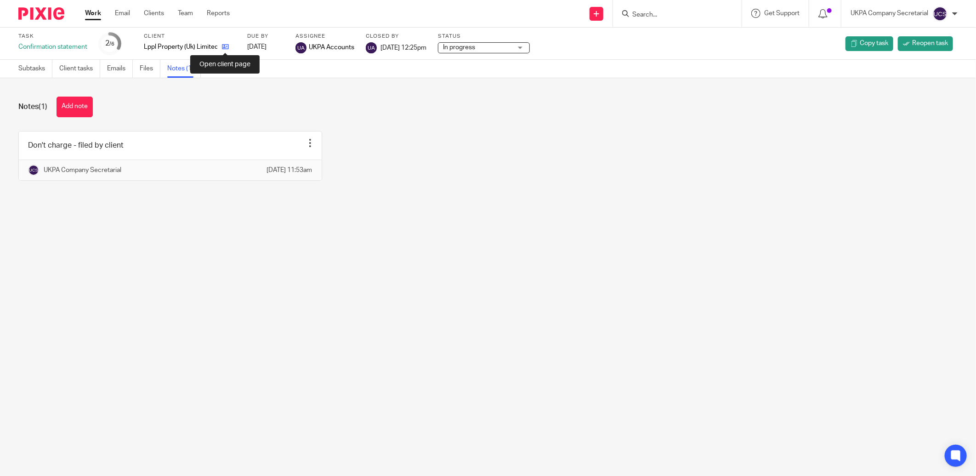
click at [222, 46] on icon at bounding box center [225, 46] width 7 height 7
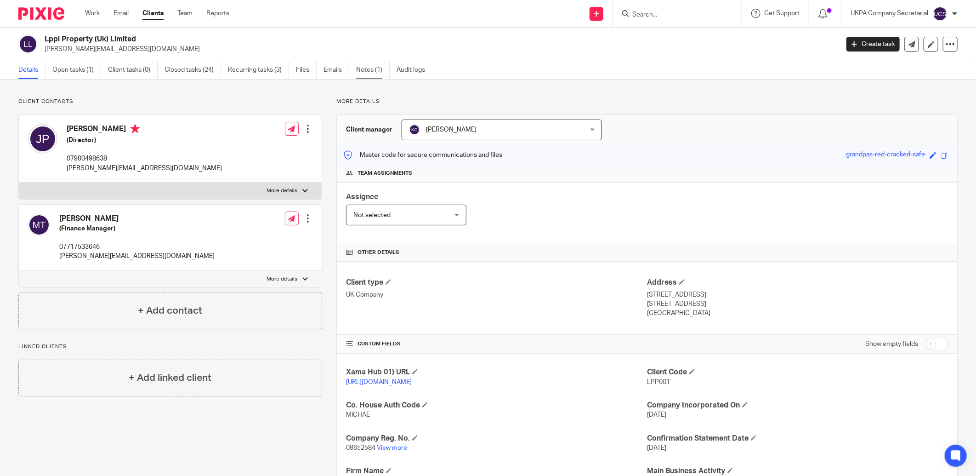
click at [360, 66] on link "Notes (1)" at bounding box center [373, 70] width 34 height 18
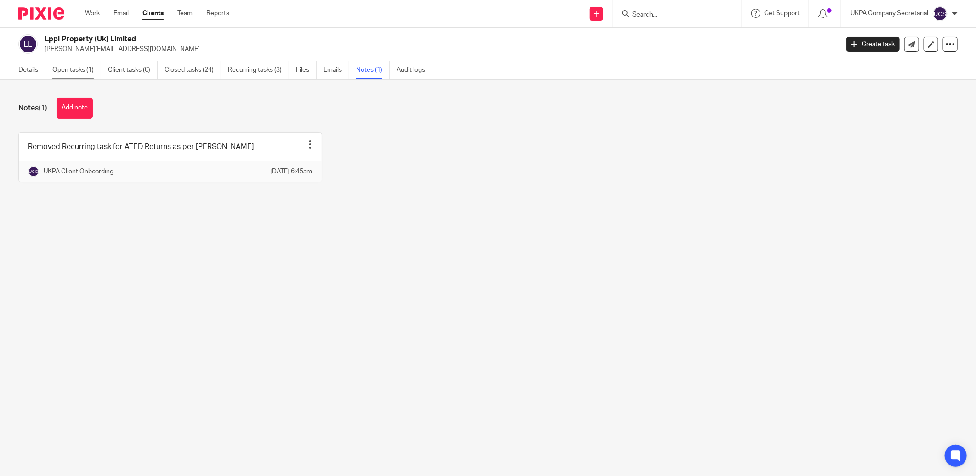
click at [79, 67] on link "Open tasks (1)" at bounding box center [76, 70] width 49 height 18
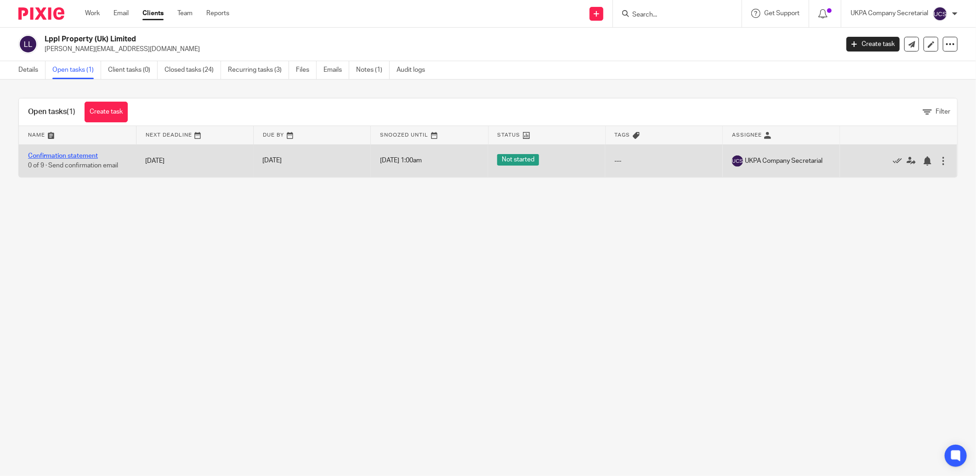
click at [56, 157] on link "Confirmation statement" at bounding box center [63, 156] width 70 height 6
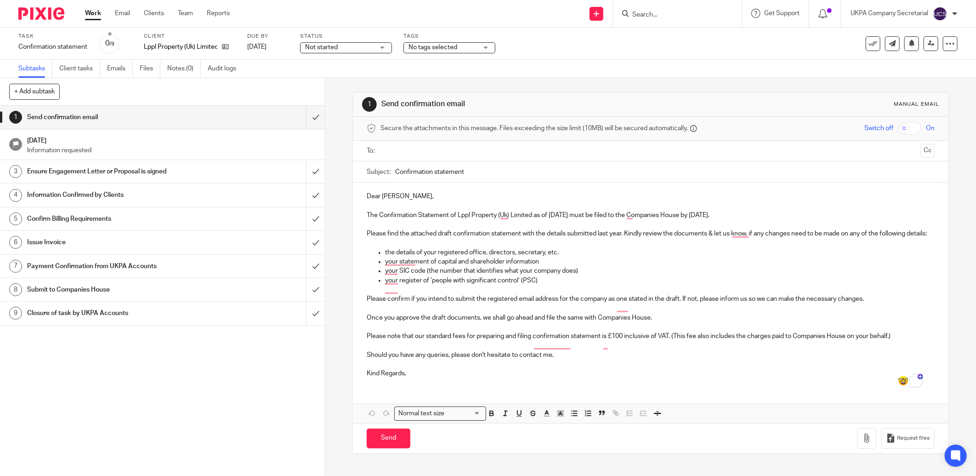
click at [410, 154] on input "text" at bounding box center [651, 151] width 534 height 11
click at [476, 178] on input "Confirmation statement" at bounding box center [665, 174] width 540 height 21
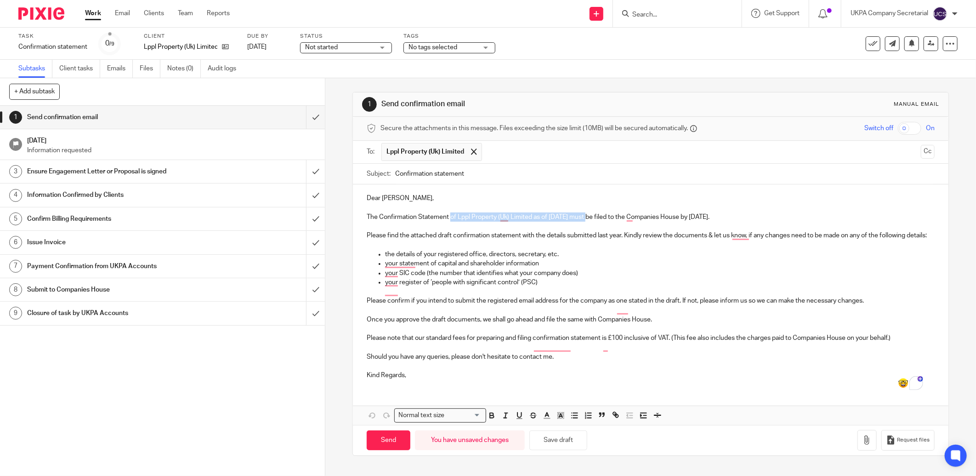
drag, startPoint x: 449, startPoint y: 219, endPoint x: 585, endPoint y: 222, distance: 136.1
click at [585, 222] on p "The Confirmation Statement of Lppl Property (Uk) Limited as of 15 Aug 2025 must…" at bounding box center [651, 216] width 568 height 9
copy p "of Lppl Property (Uk) Limited as of 15 Aug 2025"
click at [543, 171] on input "Confirmation statement" at bounding box center [665, 174] width 540 height 21
paste input "of Lppl Property (Uk) Limited as of 15 Aug 2025"
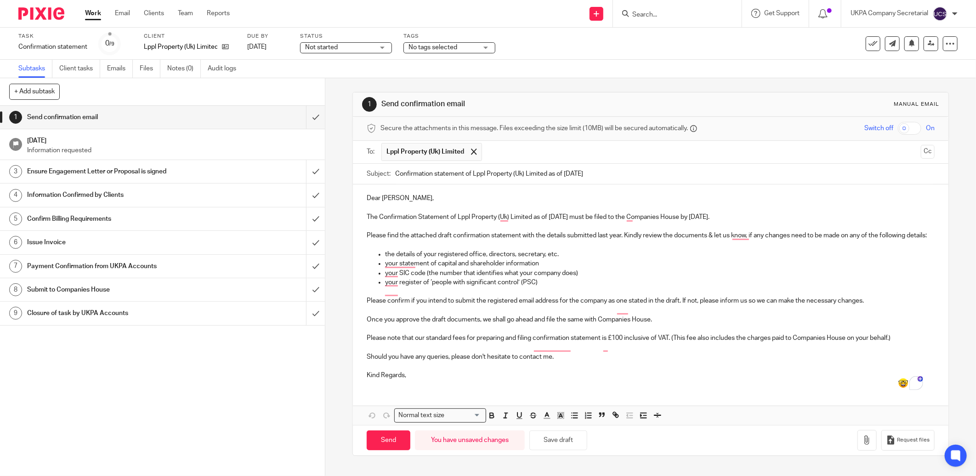
type input "Confirmation statement of Lppl Property (Uk) Limited as of 15 Aug 2025"
click at [442, 387] on div "Dear John, The Confirmation Statement of Lppl Property (Uk) Limited as of 15 Au…" at bounding box center [651, 285] width 596 height 202
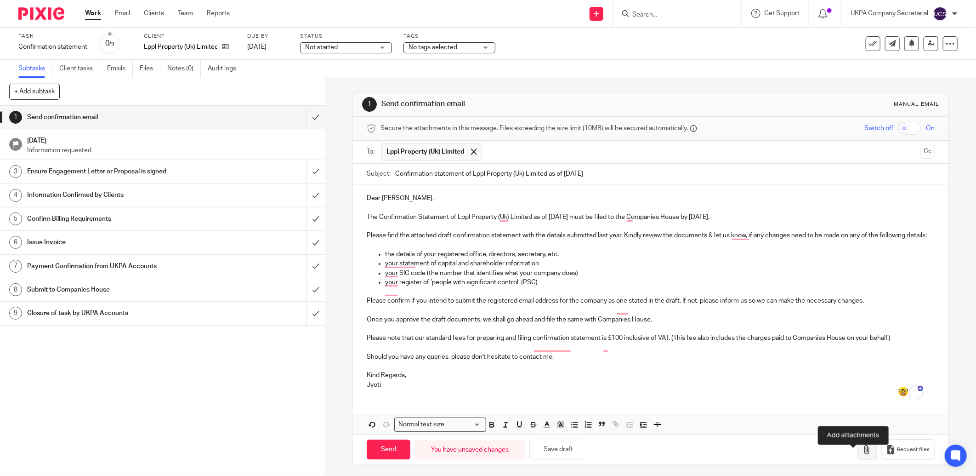
click at [863, 454] on icon "button" at bounding box center [867, 449] width 9 height 9
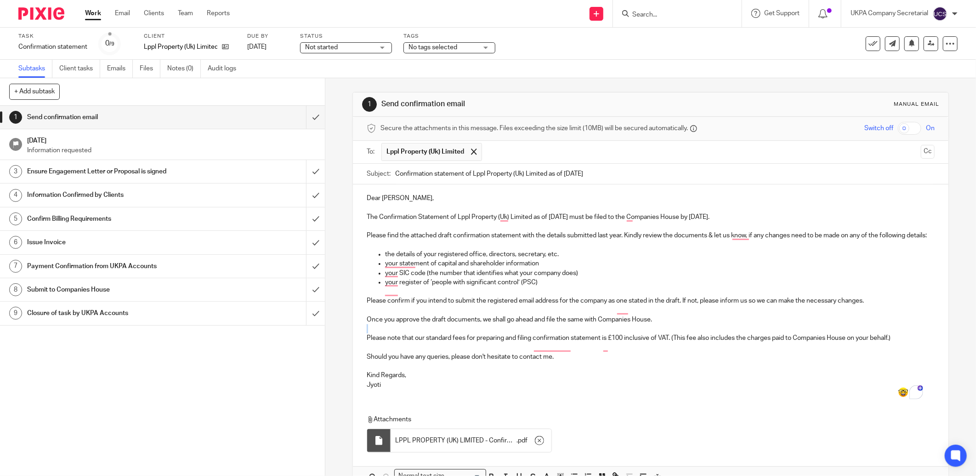
drag, startPoint x: 365, startPoint y: 346, endPoint x: 925, endPoint y: 343, distance: 559.9
click at [925, 343] on div "Dear John, The Confirmation Statement of Lppl Property (Uk) Limited as of 15 Au…" at bounding box center [651, 290] width 596 height 212
click at [373, 352] on p "To enrich screen reader interactions, please activate Accessibility in Grammarl…" at bounding box center [651, 347] width 568 height 9
drag, startPoint x: 362, startPoint y: 349, endPoint x: 894, endPoint y: 344, distance: 532.3
click at [894, 344] on div "Dear John, The Confirmation Statement of Lppl Property (Uk) Limited as of 15 Au…" at bounding box center [651, 290] width 596 height 212
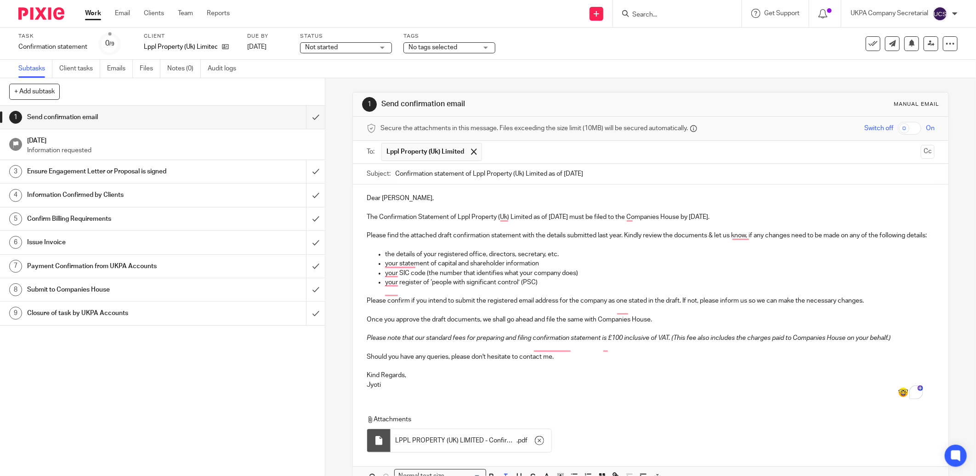
click at [705, 396] on div "Dear John, The Confirmation Statement of Lppl Property (Uk) Limited as of 15 Au…" at bounding box center [651, 290] width 596 height 212
click at [559, 396] on div "Dear John, The Confirmation Statement of Lppl Property (Uk) Limited as of 15 Au…" at bounding box center [651, 290] width 596 height 212
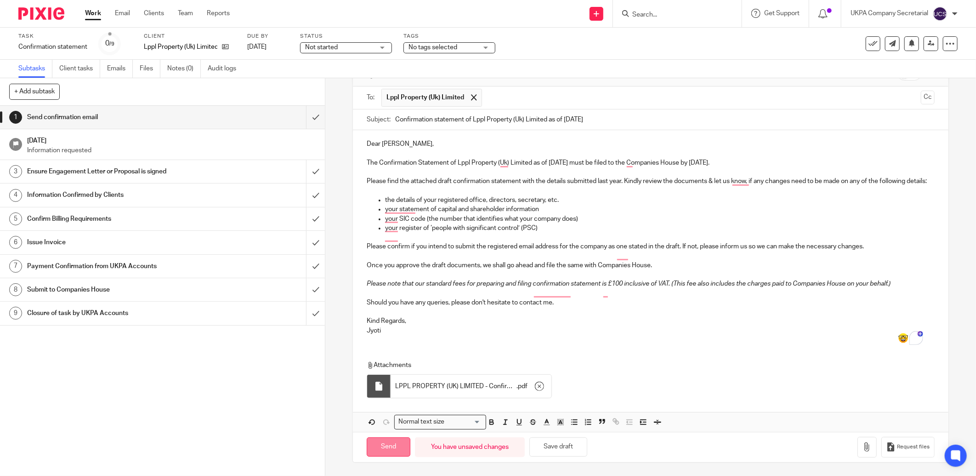
click at [397, 457] on input "Send" at bounding box center [389, 447] width 44 height 20
type input "Sent"
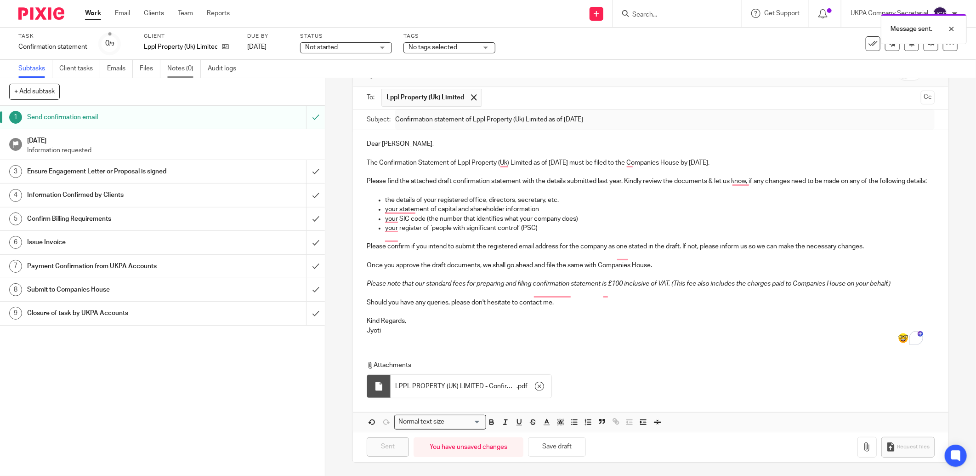
click at [178, 69] on link "Notes (0)" at bounding box center [184, 69] width 34 height 18
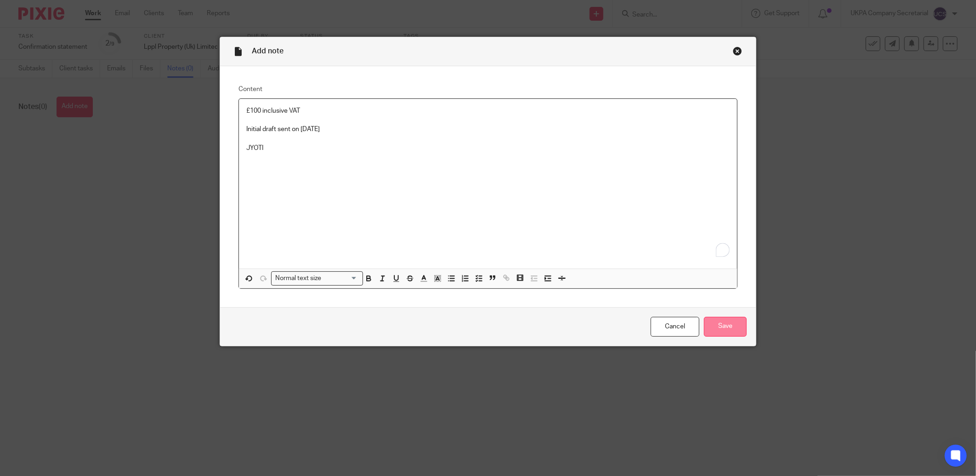
click at [706, 328] on input "Save" at bounding box center [725, 327] width 43 height 20
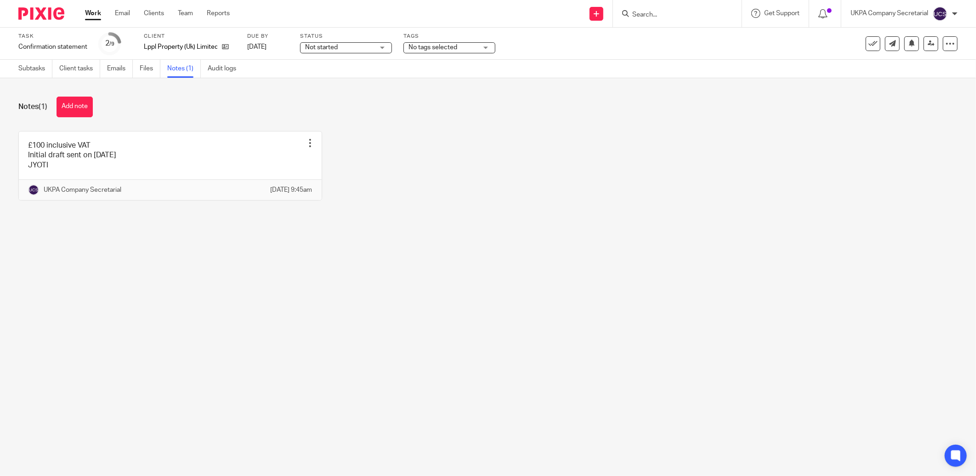
click at [651, 14] on input "Search" at bounding box center [673, 15] width 83 height 8
type input "3"
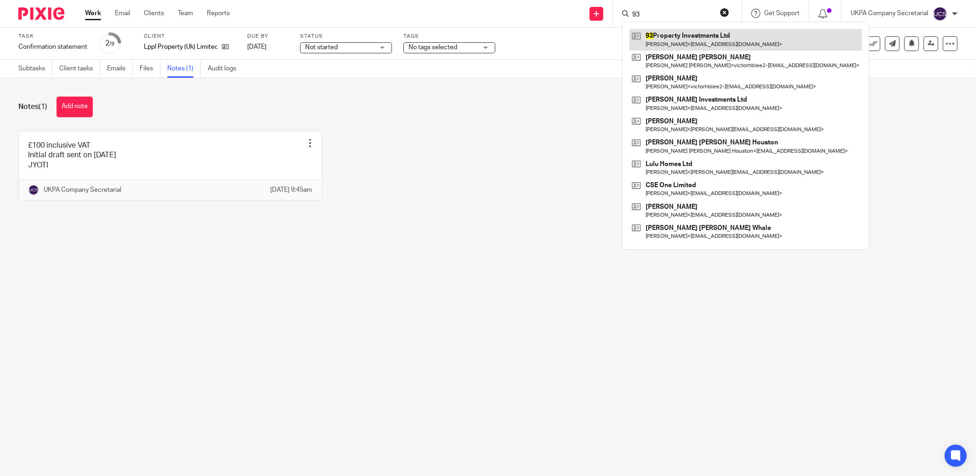
type input "93"
click at [692, 43] on link at bounding box center [746, 39] width 233 height 21
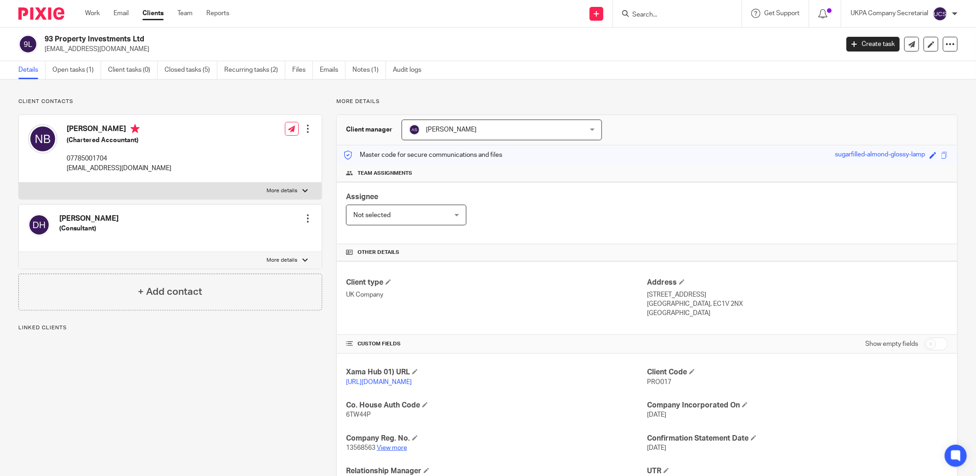
click at [385, 448] on link "View more" at bounding box center [392, 447] width 30 height 6
